Goal: Task Accomplishment & Management: Manage account settings

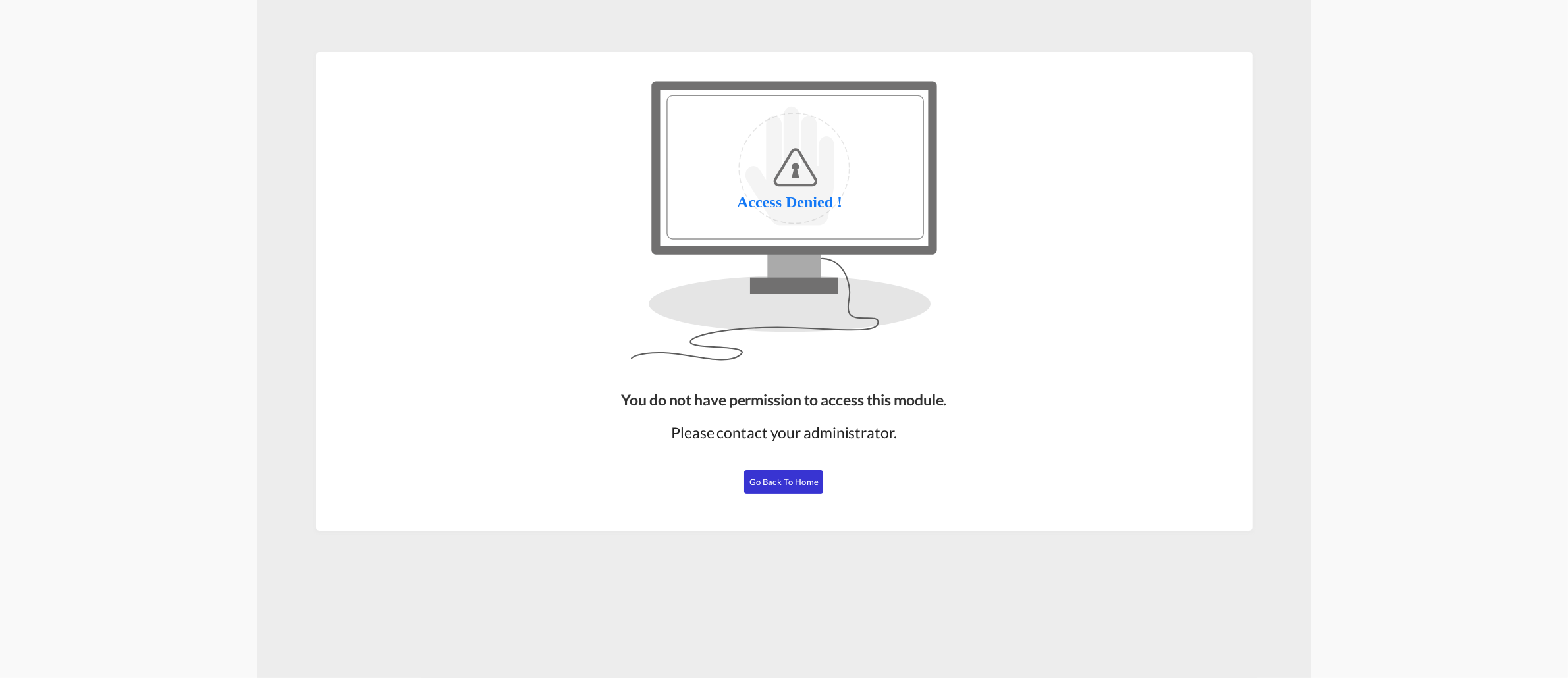
click at [783, 477] on span "Go Back to Home" at bounding box center [784, 481] width 69 height 10
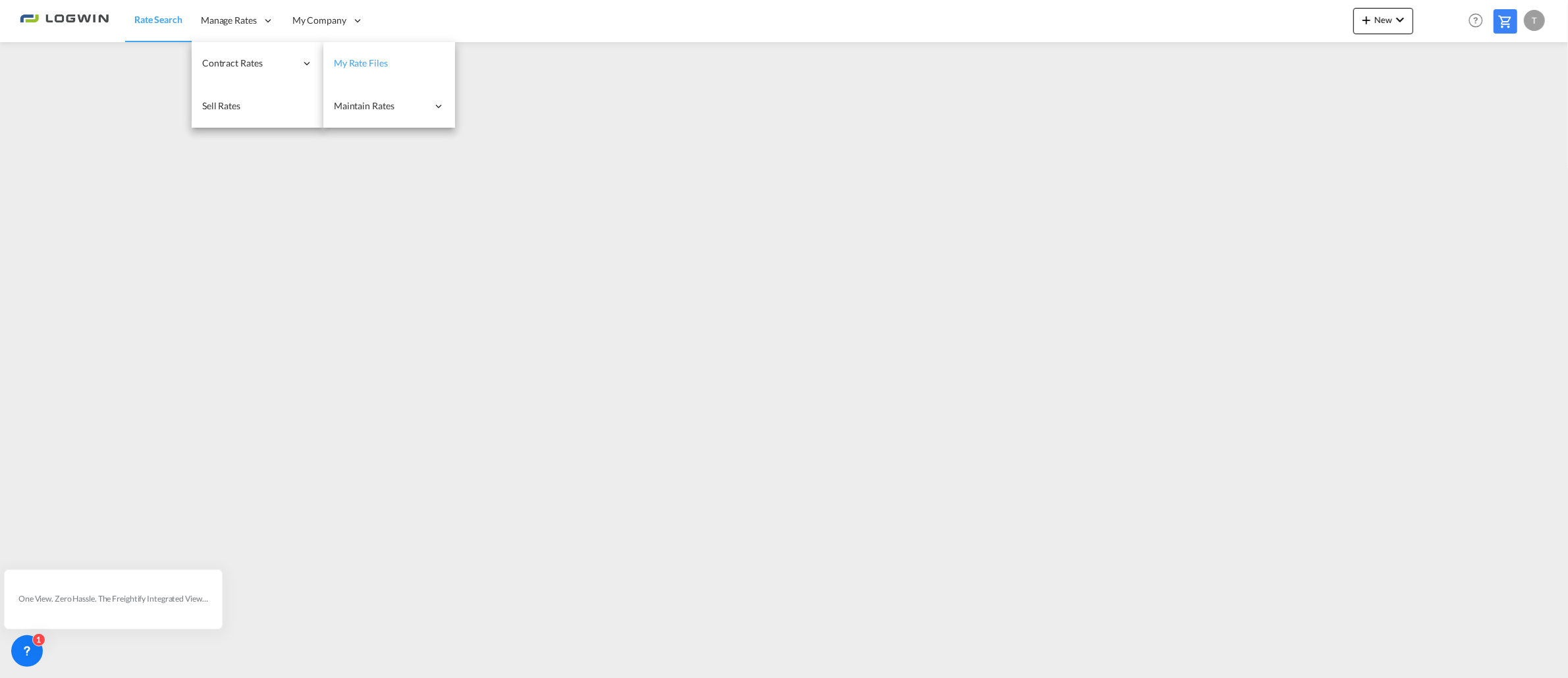
click at [393, 62] on link "My Rate Files" at bounding box center [389, 64] width 132 height 43
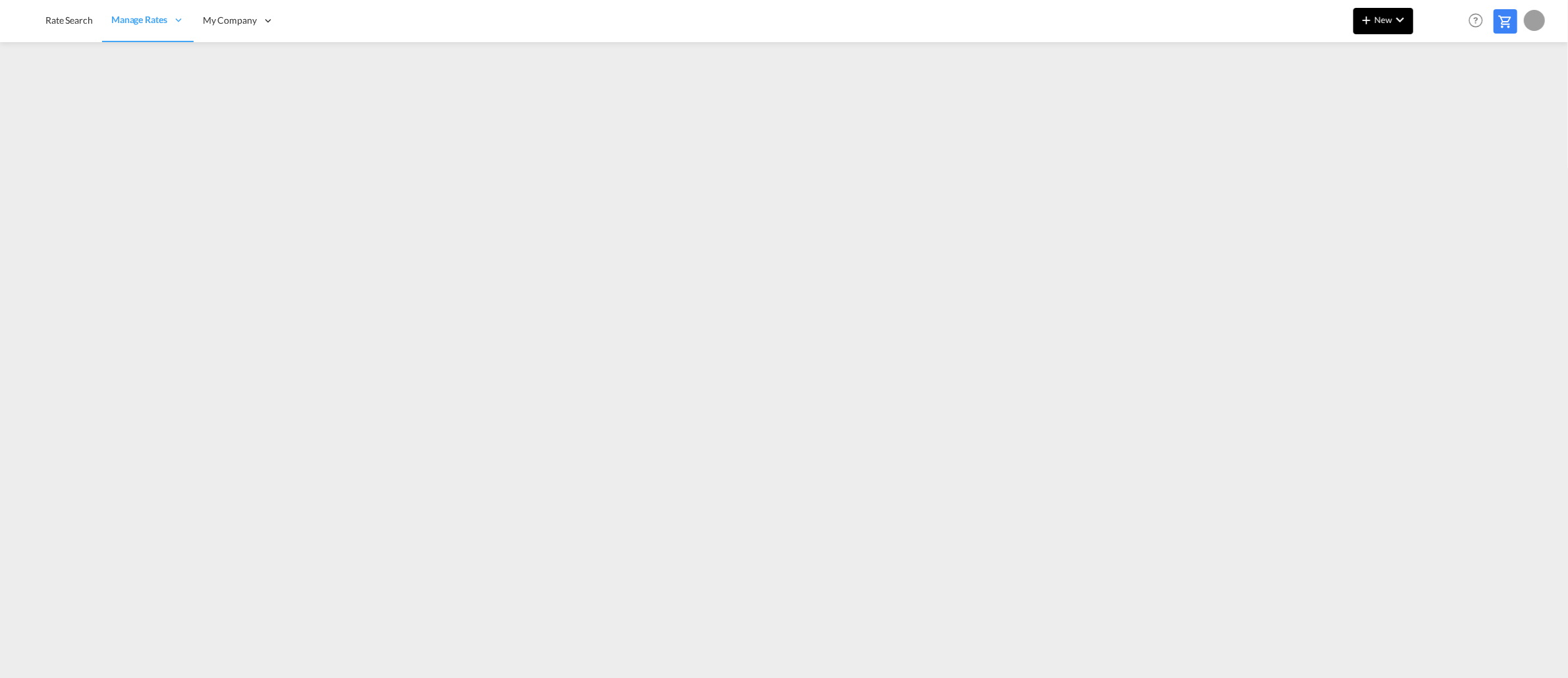
click at [1385, 19] on span "New" at bounding box center [1382, 19] width 50 height 10
click at [1441, 101] on span "Ratesheet" at bounding box center [1436, 99] width 14 height 26
click at [1402, 9] on button "New" at bounding box center [1383, 21] width 60 height 26
click at [1445, 99] on span "Ratesheet" at bounding box center [1436, 99] width 14 height 26
click at [1390, 14] on span "New" at bounding box center [1382, 19] width 50 height 10
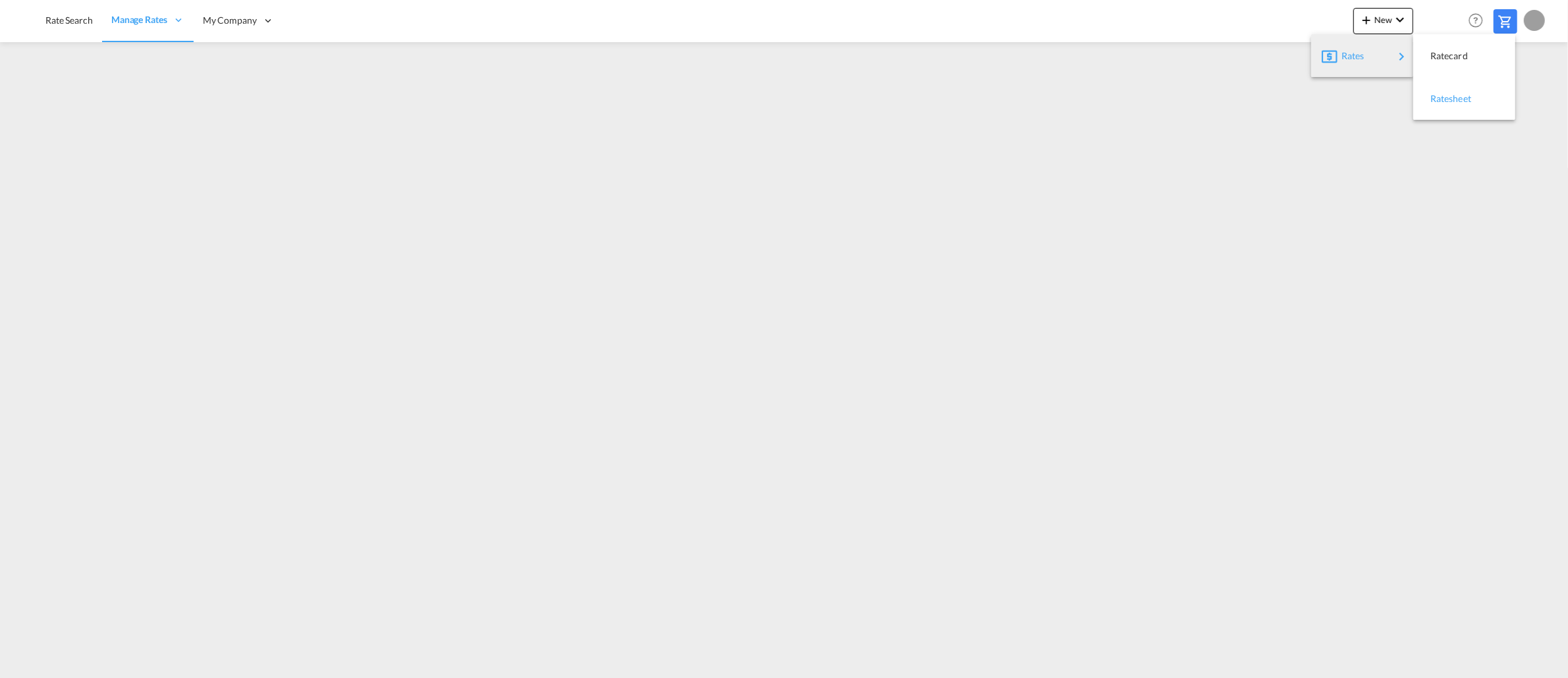
click at [1447, 91] on div "Ratesheet" at bounding box center [1454, 98] width 49 height 33
click at [1542, 22] on div at bounding box center [1533, 21] width 21 height 21
click at [1507, 97] on button "Logout" at bounding box center [1519, 101] width 86 height 26
